Goal: Find specific page/section: Find specific page/section

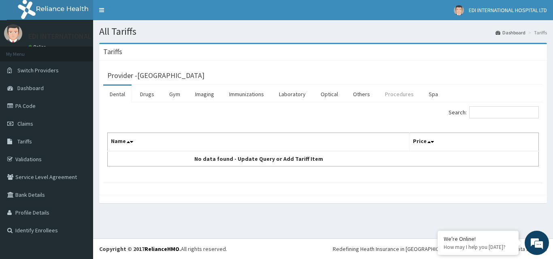
click at [409, 94] on link "Procedures" at bounding box center [399, 94] width 42 height 17
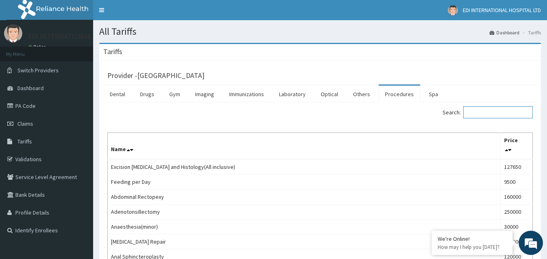
click at [485, 113] on input "Search:" at bounding box center [498, 112] width 70 height 12
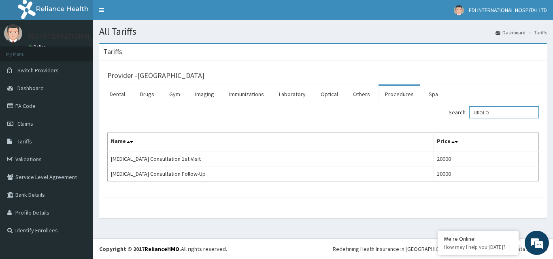
type input "UROLO"
click at [38, 105] on link "PA Code" at bounding box center [46, 106] width 93 height 18
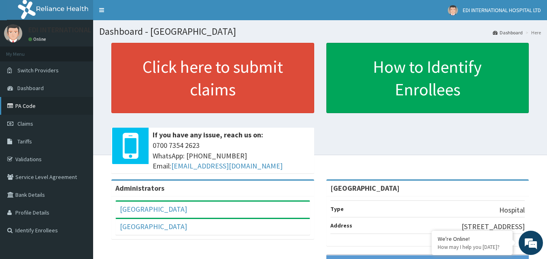
click at [28, 108] on link "PA Code" at bounding box center [46, 106] width 93 height 18
